Goal: Task Accomplishment & Management: Manage account settings

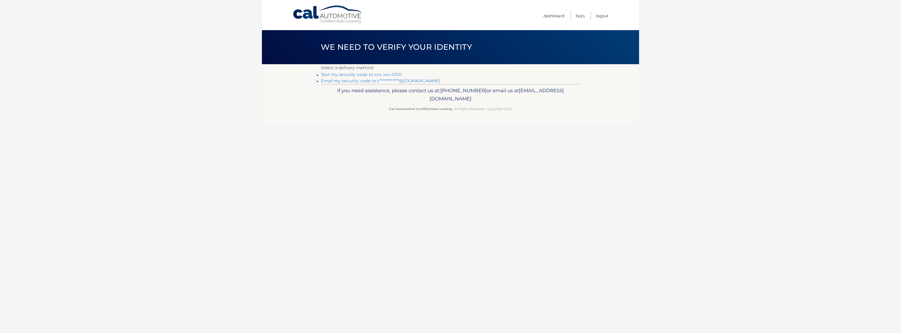
click at [384, 74] on link "Text my security code to xxx-xxx-0310" at bounding box center [361, 74] width 81 height 5
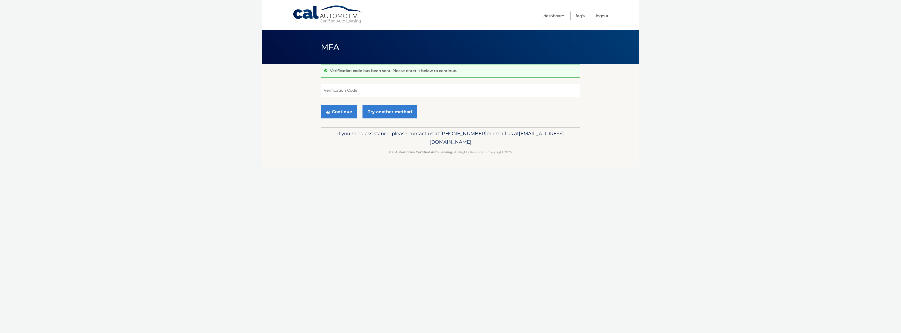
click at [372, 90] on input "Verification Code" at bounding box center [450, 90] width 259 height 13
type input "862074"
click at [321, 105] on button "Continue" at bounding box center [339, 111] width 36 height 13
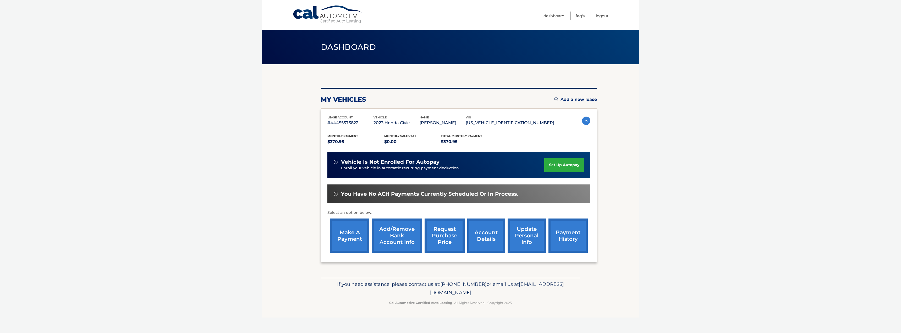
click at [406, 229] on link "Add/Remove bank account info" at bounding box center [397, 235] width 50 height 34
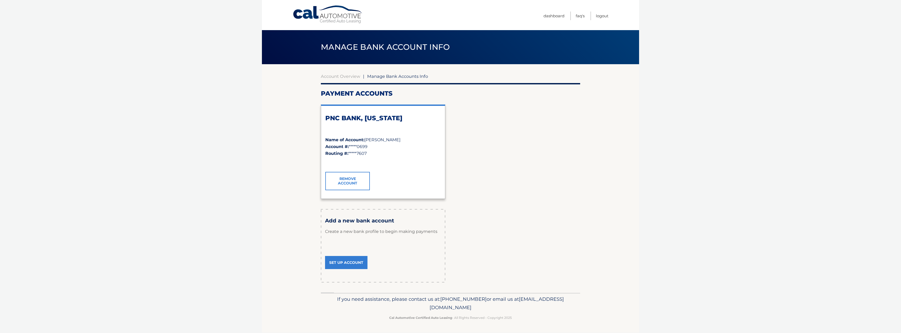
click at [519, 184] on div "PNC BANK, [US_STATE] Name of Account: [PERSON_NAME] Account #: *****0699 Routin…" at bounding box center [450, 151] width 259 height 103
click at [354, 179] on link "Remove Account" at bounding box center [347, 181] width 45 height 18
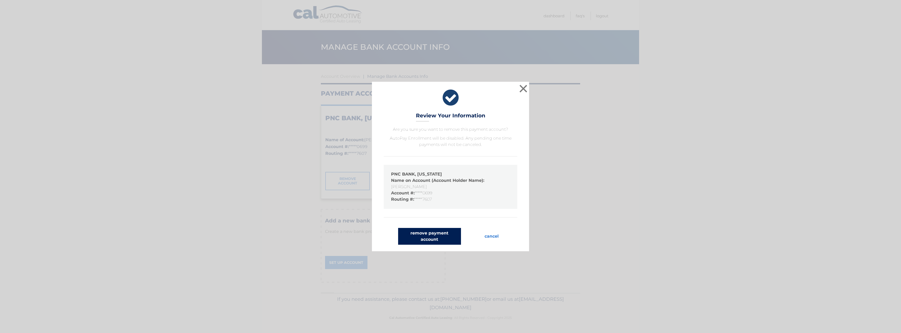
click at [442, 235] on button "remove payment account" at bounding box center [429, 236] width 63 height 17
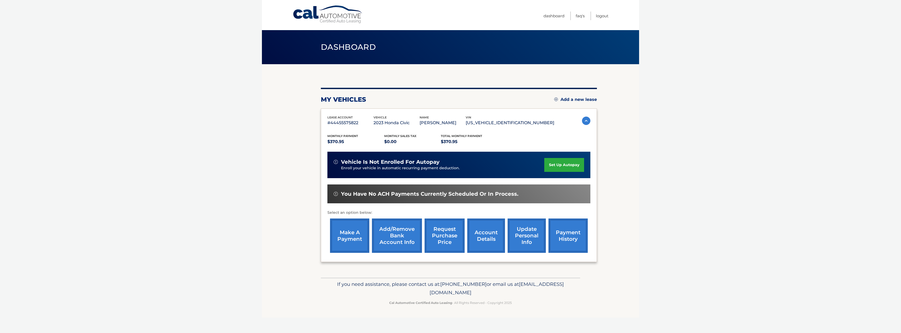
click at [262, 175] on section "my vehicles Add a new lease lease account #44455575822 vehicle 2023 Honda Civic…" at bounding box center [450, 170] width 377 height 213
click at [446, 242] on link "request purchase price" at bounding box center [445, 235] width 40 height 34
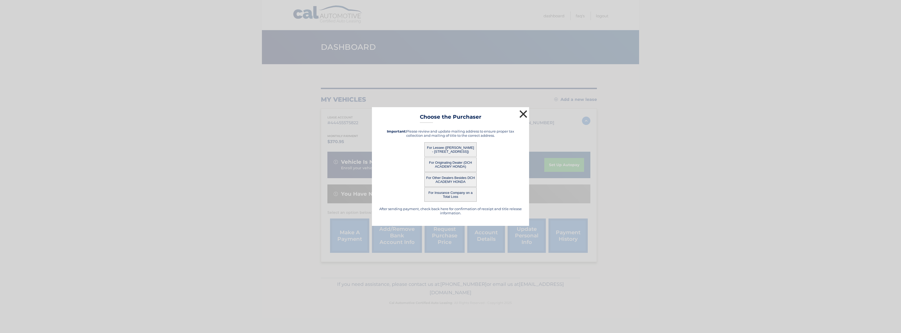
click at [525, 113] on button "×" at bounding box center [523, 114] width 10 height 10
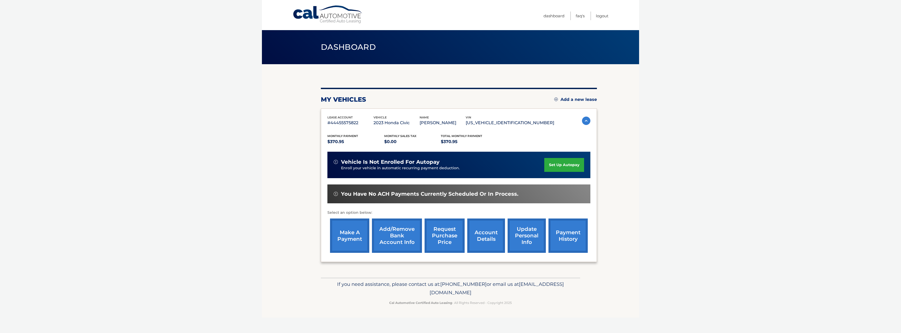
click at [494, 227] on link "account details" at bounding box center [486, 235] width 38 height 34
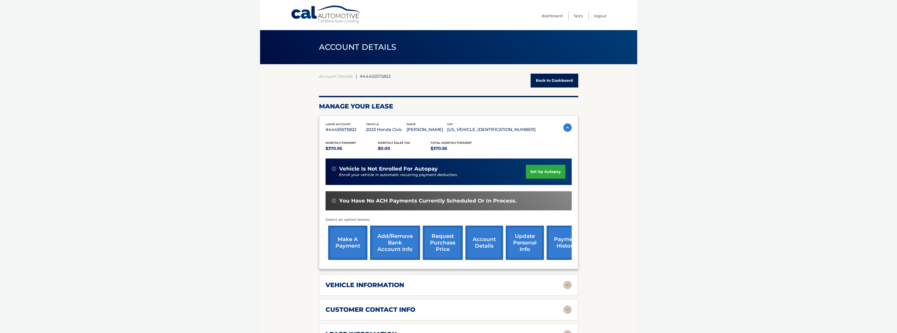
scroll to position [105, 0]
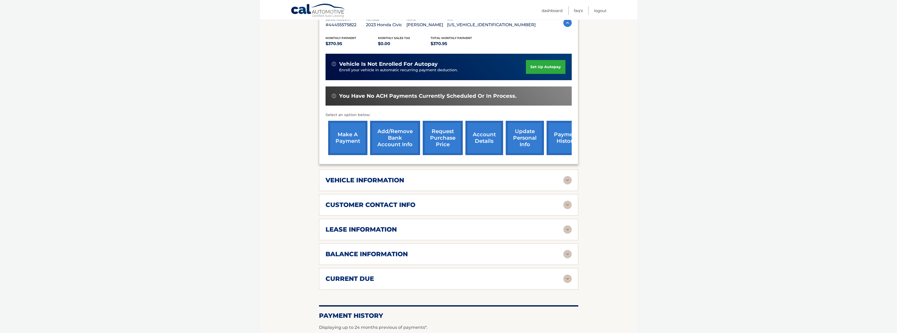
click at [444, 180] on div "vehicle information" at bounding box center [445, 180] width 238 height 8
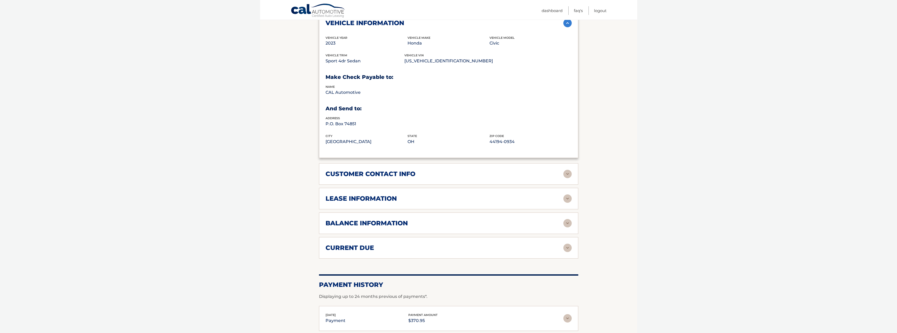
scroll to position [131, 0]
